Goal: Task Accomplishment & Management: Manage account settings

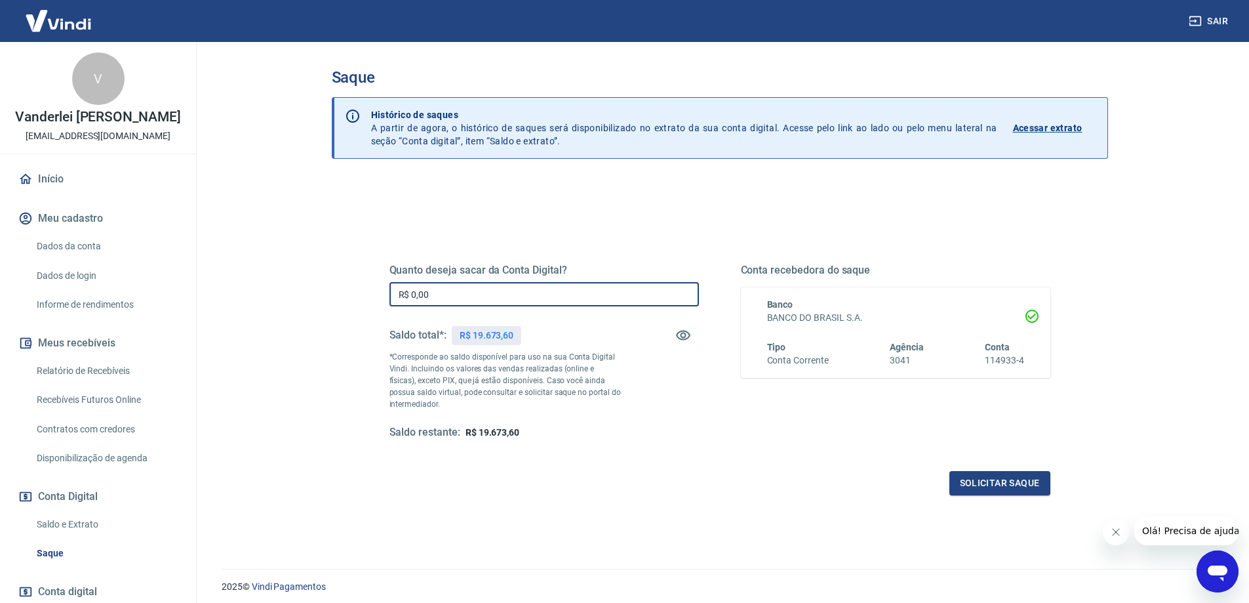
click at [529, 296] on input "R$ 0,00" at bounding box center [545, 294] width 310 height 24
type input "R$ 19.000,00"
click at [978, 487] on button "Solicitar saque" at bounding box center [1000, 483] width 101 height 24
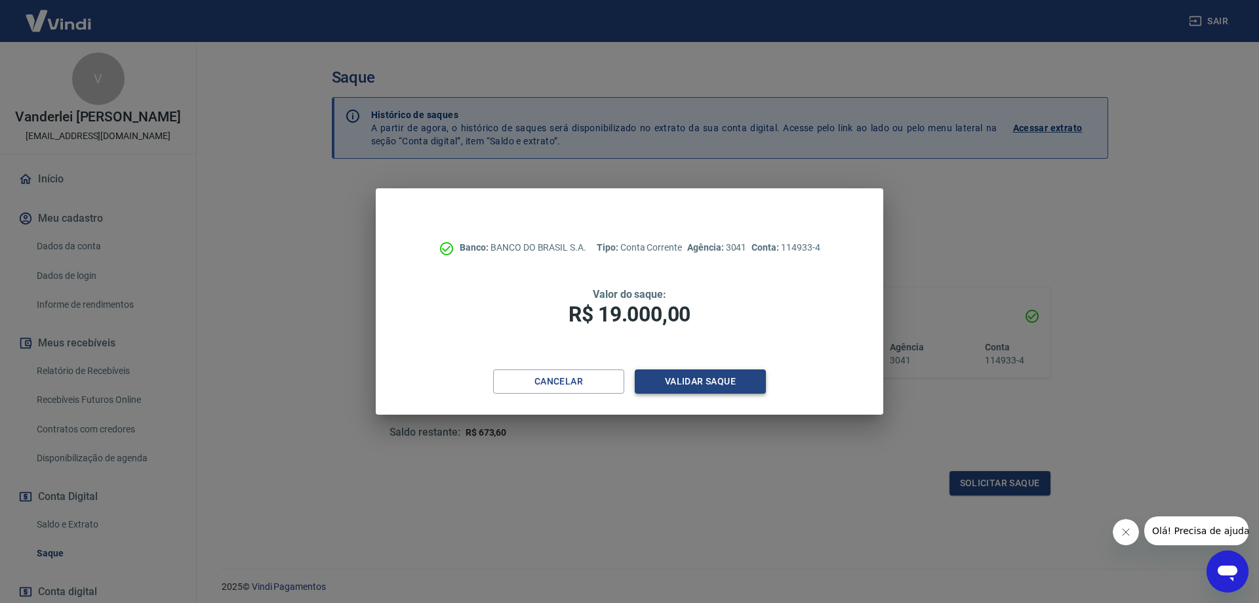
click at [727, 388] on button "Validar saque" at bounding box center [700, 381] width 131 height 24
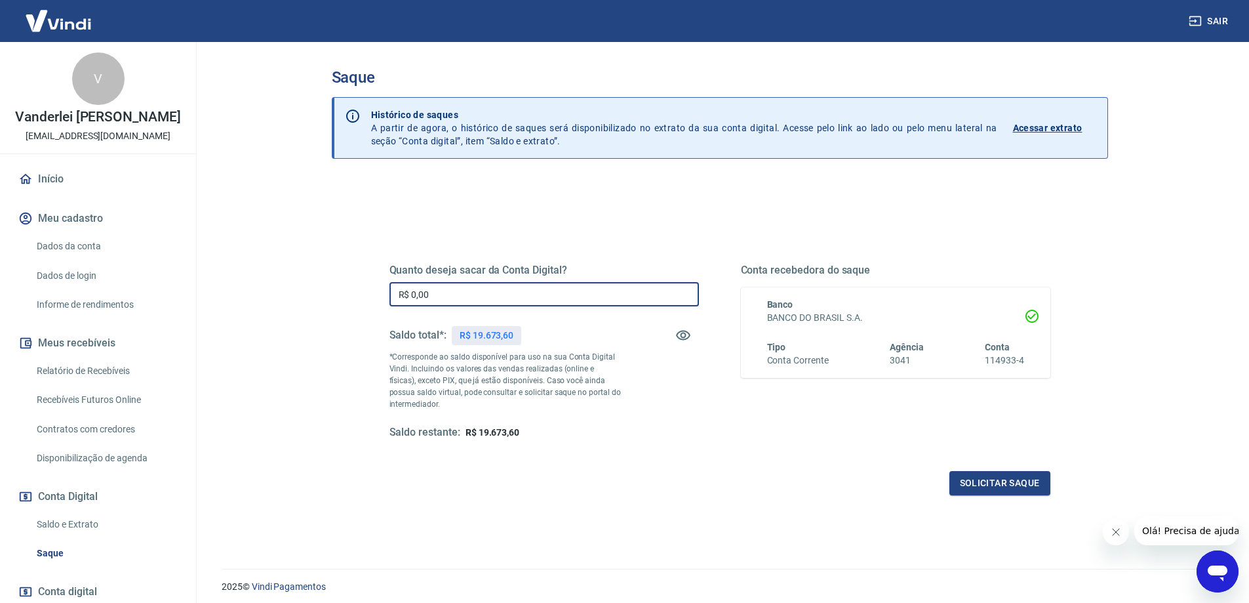
click at [491, 292] on input "R$ 0,00" at bounding box center [545, 294] width 310 height 24
type input "R$ 19.000,00"
click at [1005, 481] on button "Solicitar saque" at bounding box center [1000, 483] width 101 height 24
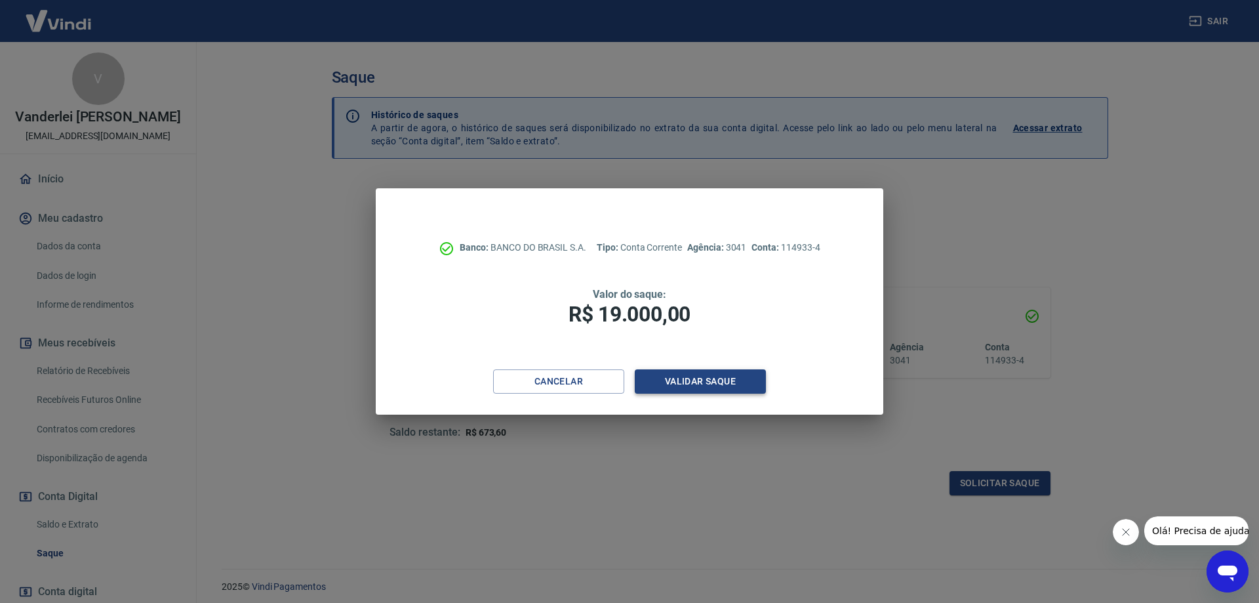
click at [739, 387] on button "Validar saque" at bounding box center [700, 381] width 131 height 24
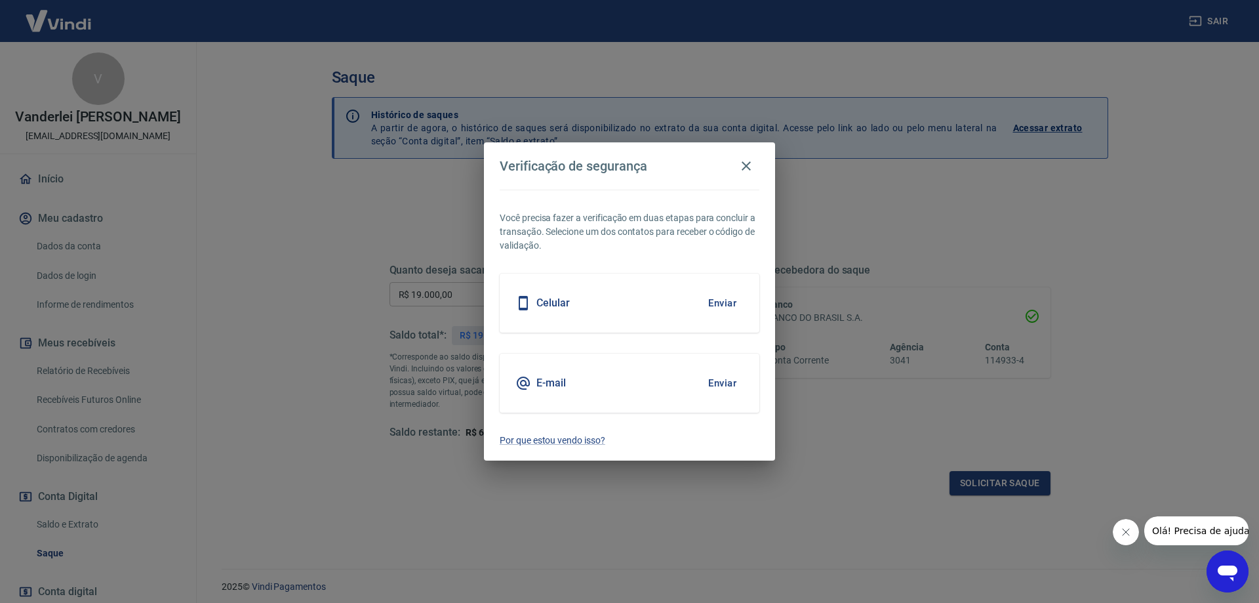
click at [616, 304] on div "Celular Enviar" at bounding box center [630, 302] width 260 height 59
click at [733, 383] on button "Enviar" at bounding box center [722, 383] width 43 height 28
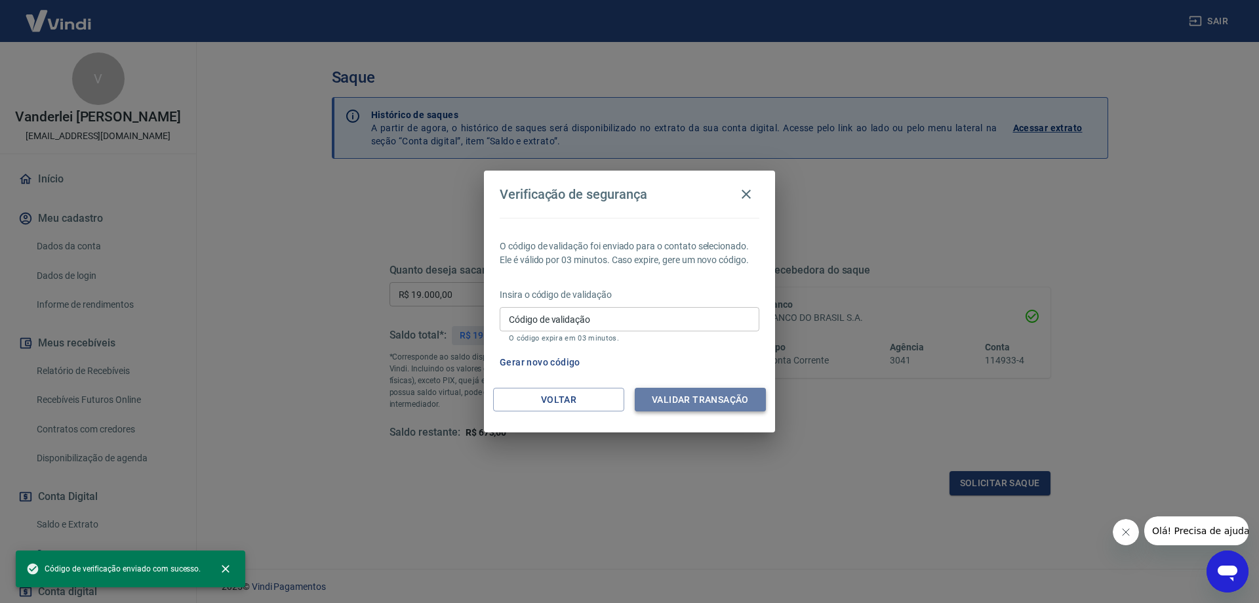
click at [728, 406] on button "Validar transação" at bounding box center [700, 400] width 131 height 24
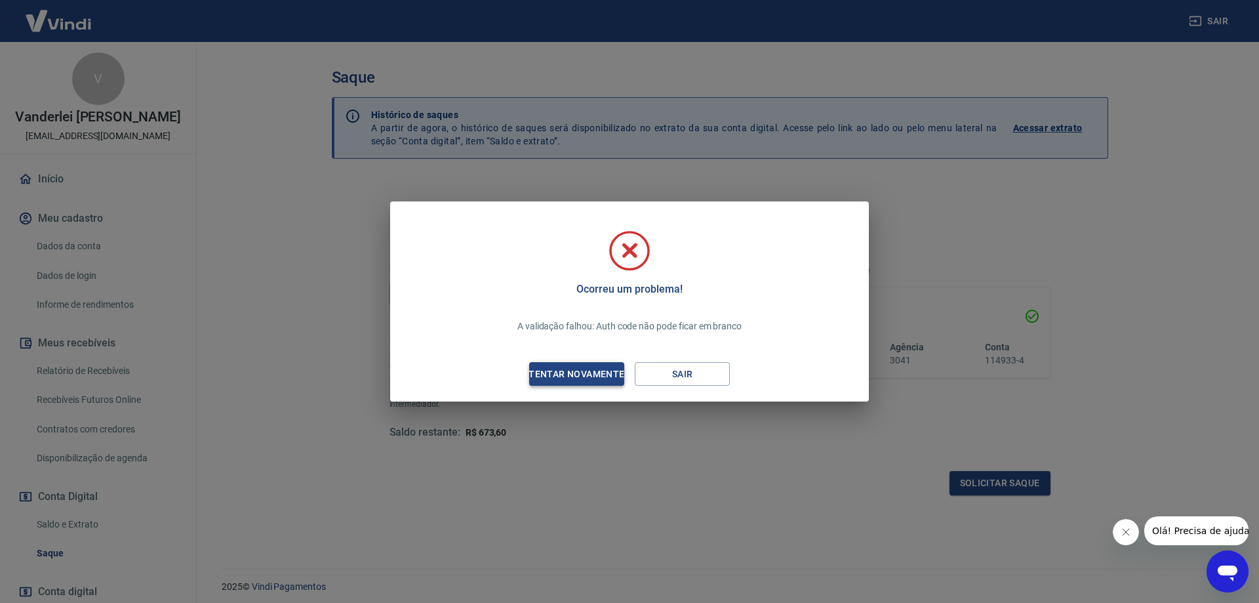
click at [596, 371] on div "Tentar novamente" at bounding box center [576, 374] width 127 height 16
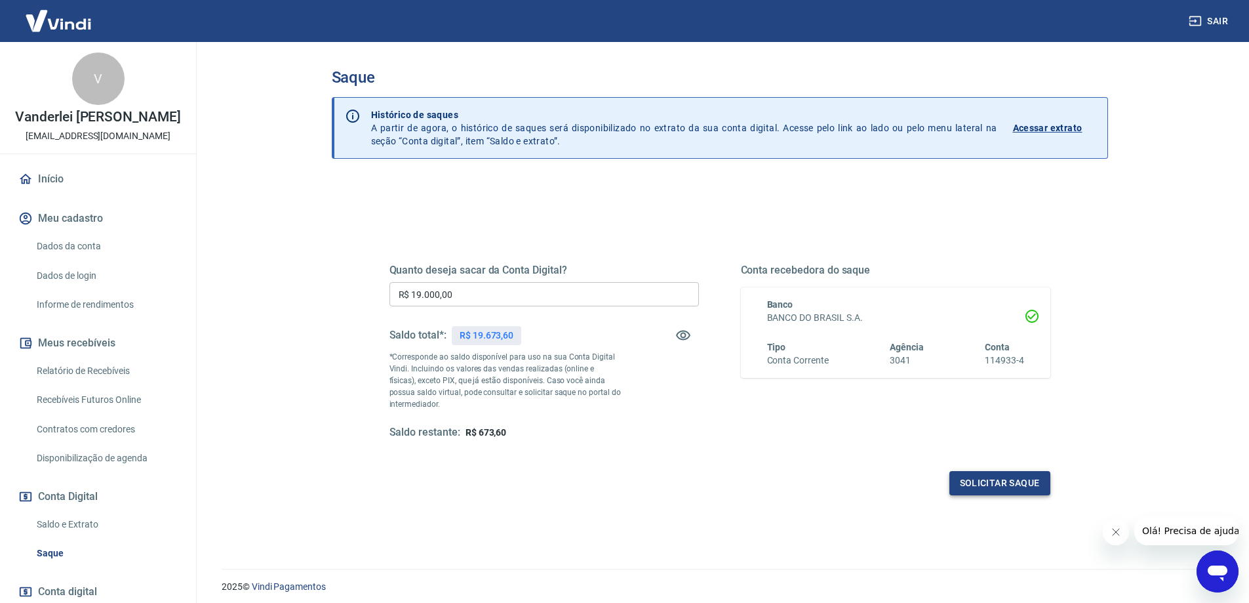
click at [1009, 489] on button "Solicitar saque" at bounding box center [1000, 483] width 101 height 24
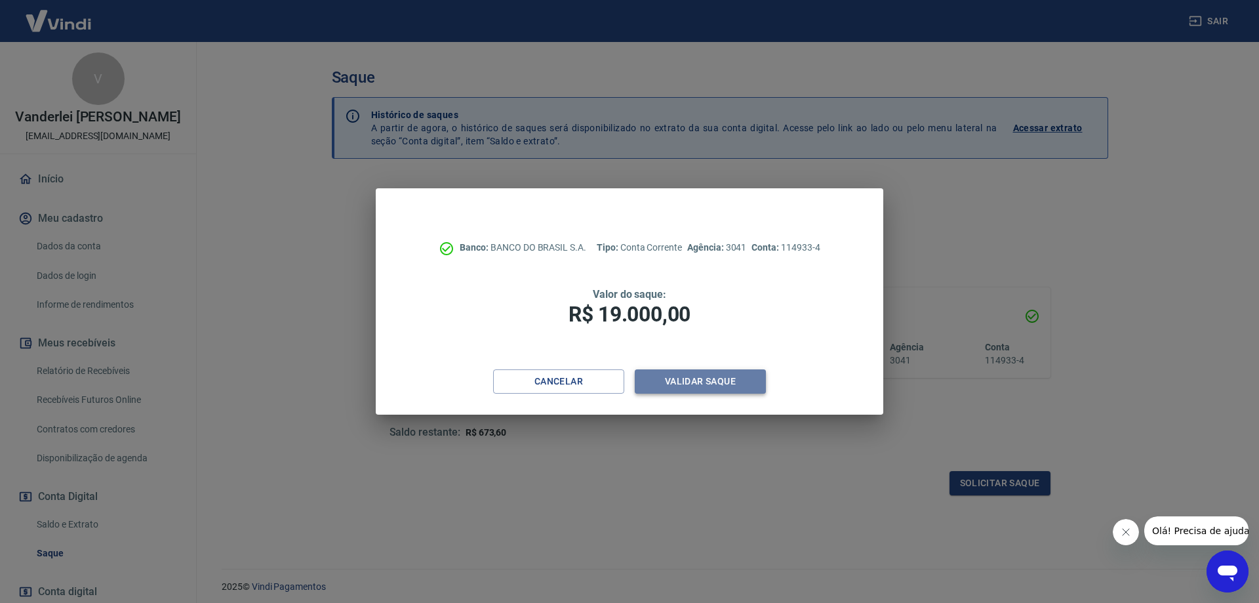
click at [732, 389] on button "Validar saque" at bounding box center [700, 381] width 131 height 24
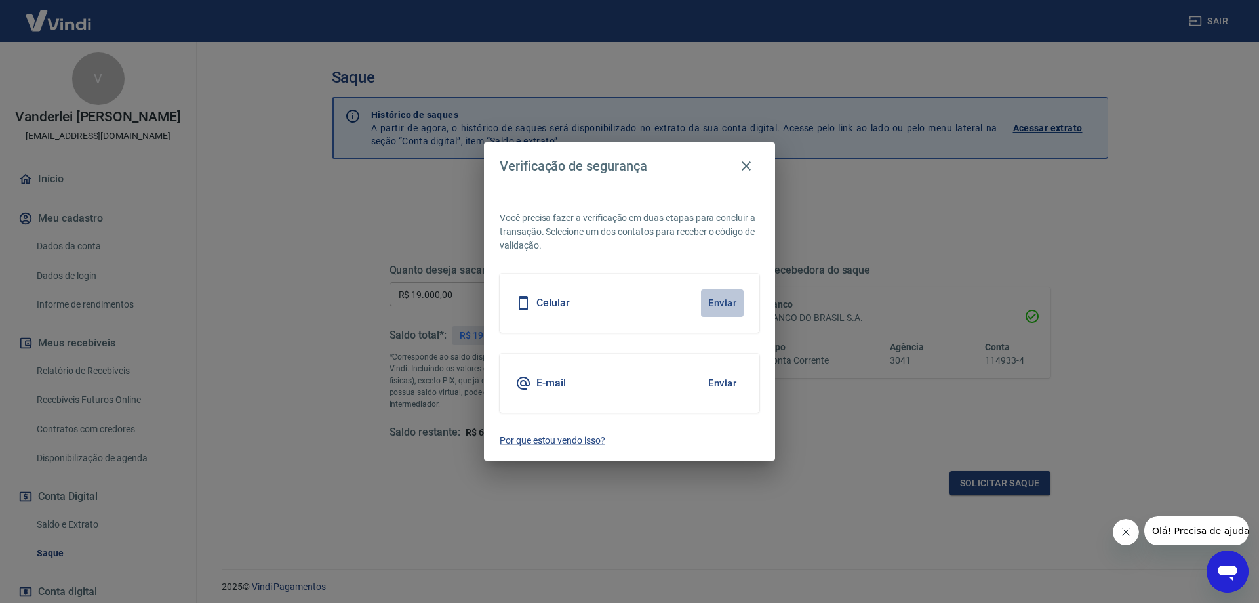
click at [719, 298] on button "Enviar" at bounding box center [722, 303] width 43 height 28
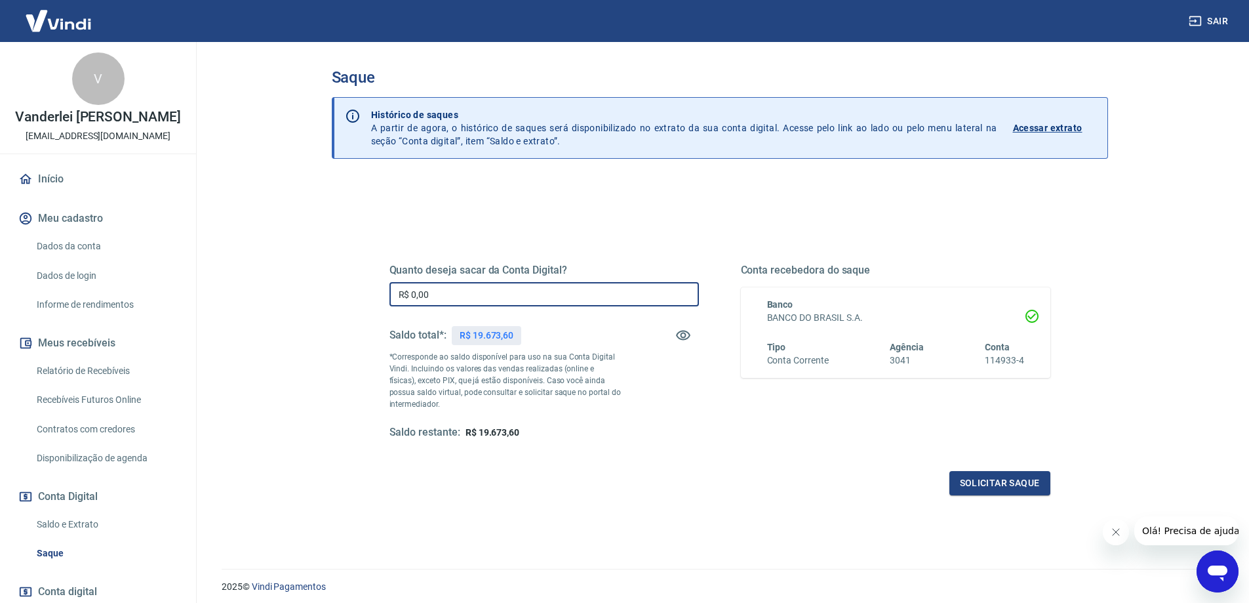
click at [529, 294] on input "R$ 0,00" at bounding box center [545, 294] width 310 height 24
type input "R$ 19.000,00"
click at [985, 492] on button "Solicitar saque" at bounding box center [1000, 483] width 101 height 24
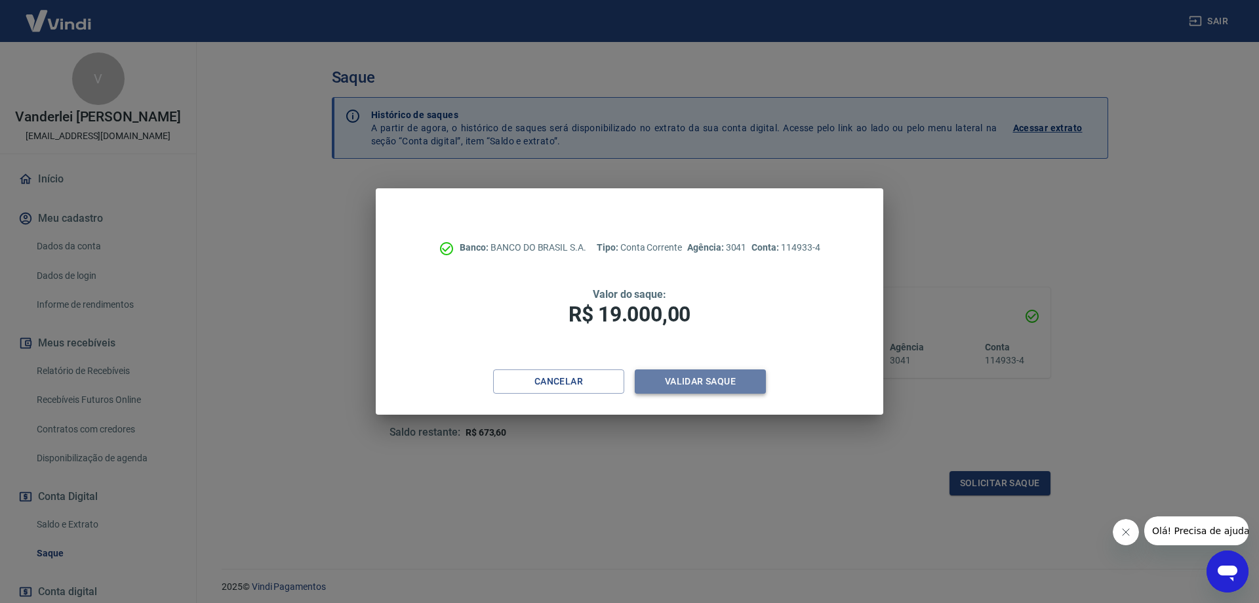
click at [713, 391] on button "Validar saque" at bounding box center [700, 381] width 131 height 24
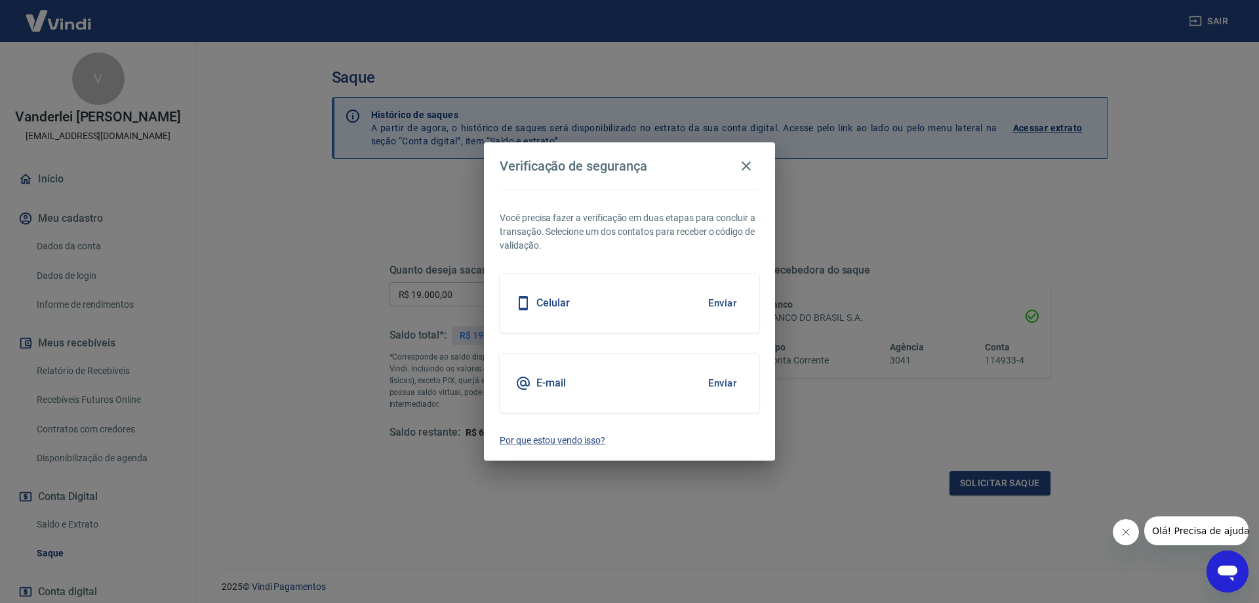
click at [726, 374] on button "Enviar" at bounding box center [722, 383] width 43 height 28
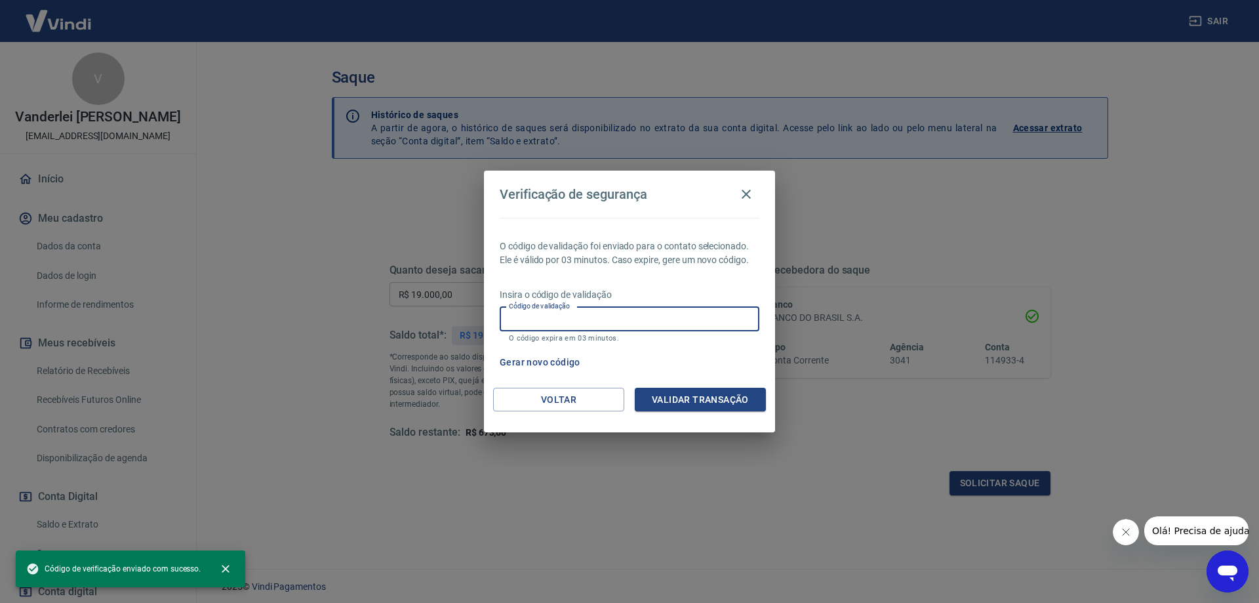
click at [534, 327] on input "Código de validação" at bounding box center [630, 319] width 260 height 24
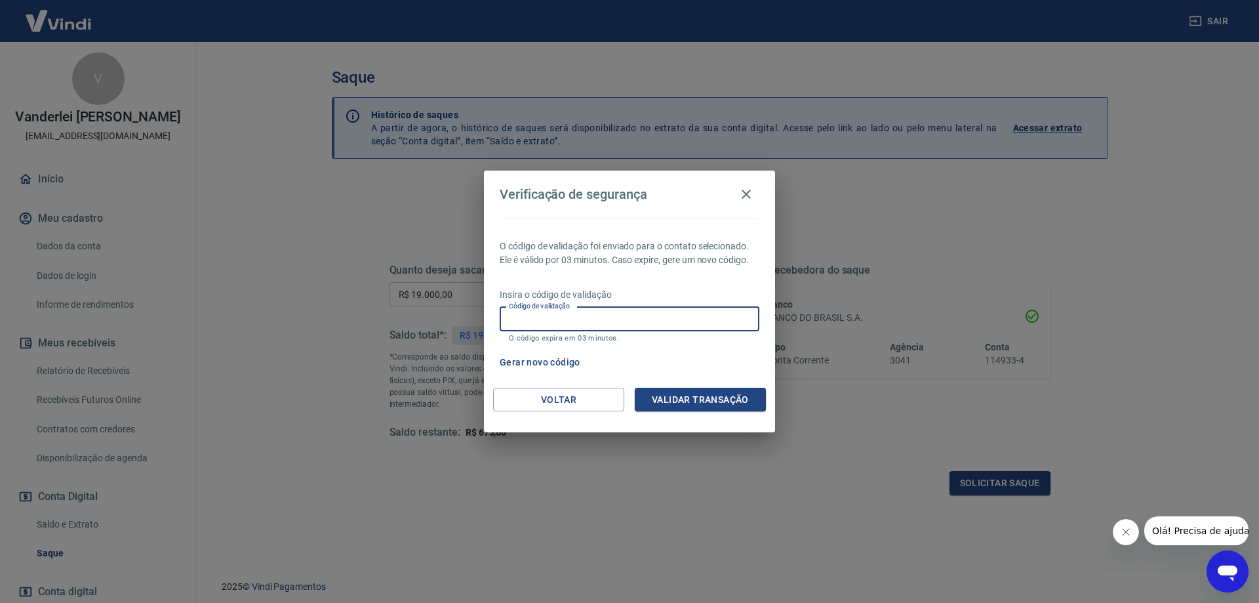
paste input ": 667763 ________________________________________"
drag, startPoint x: 718, startPoint y: 319, endPoint x: 172, endPoint y: 351, distance: 546.6
click at [170, 348] on div "Verificação de segurança O código de validação foi enviado para o contato selec…" at bounding box center [629, 301] width 1259 height 603
type input "667763"
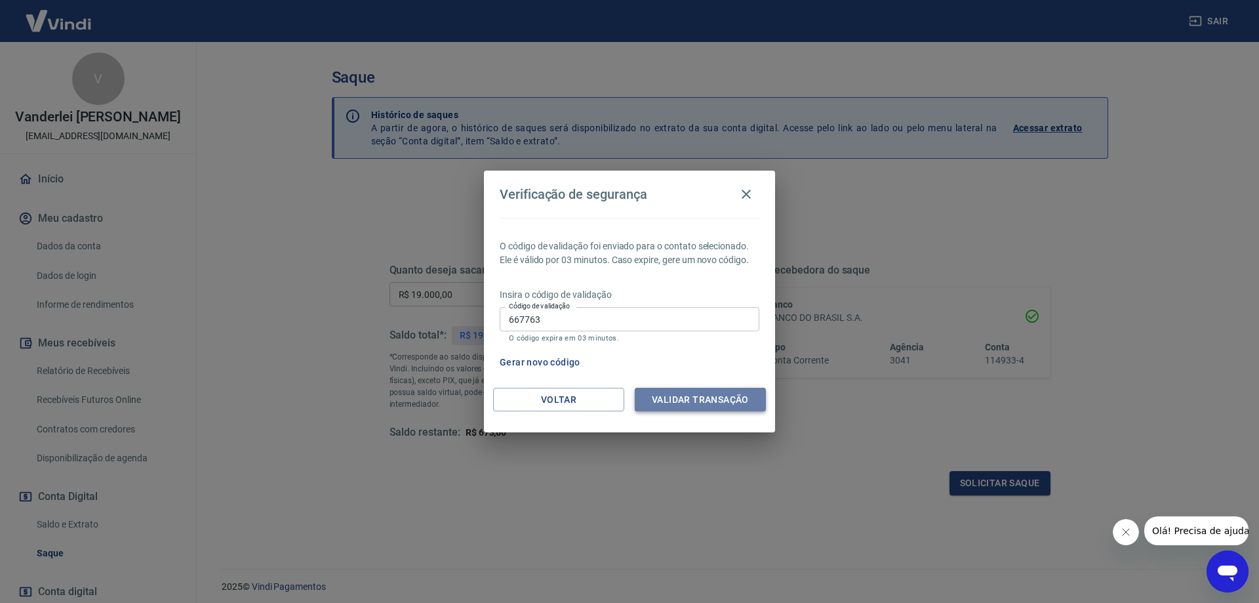
click at [687, 405] on button "Validar transação" at bounding box center [700, 400] width 131 height 24
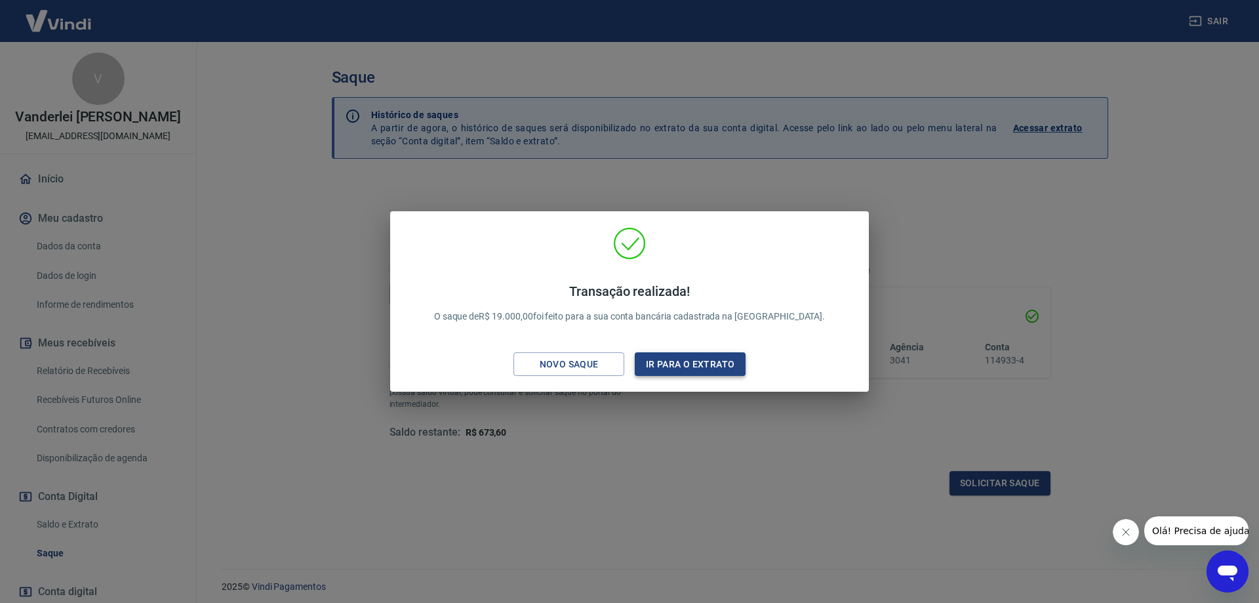
click at [695, 373] on button "Ir para o extrato" at bounding box center [690, 364] width 111 height 24
